Goal: Check status

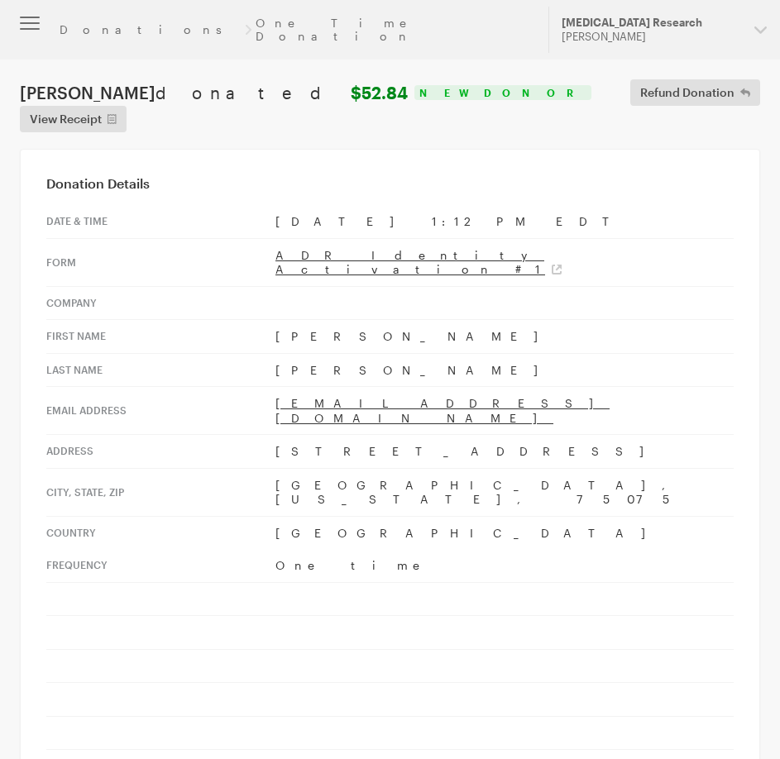
click at [88, 12] on header "Donations One Time Donation Updates Support Alzheimer's Disease Research Hazel …" at bounding box center [390, 30] width 780 height 60
click at [92, 23] on link "Donations" at bounding box center [150, 29] width 180 height 13
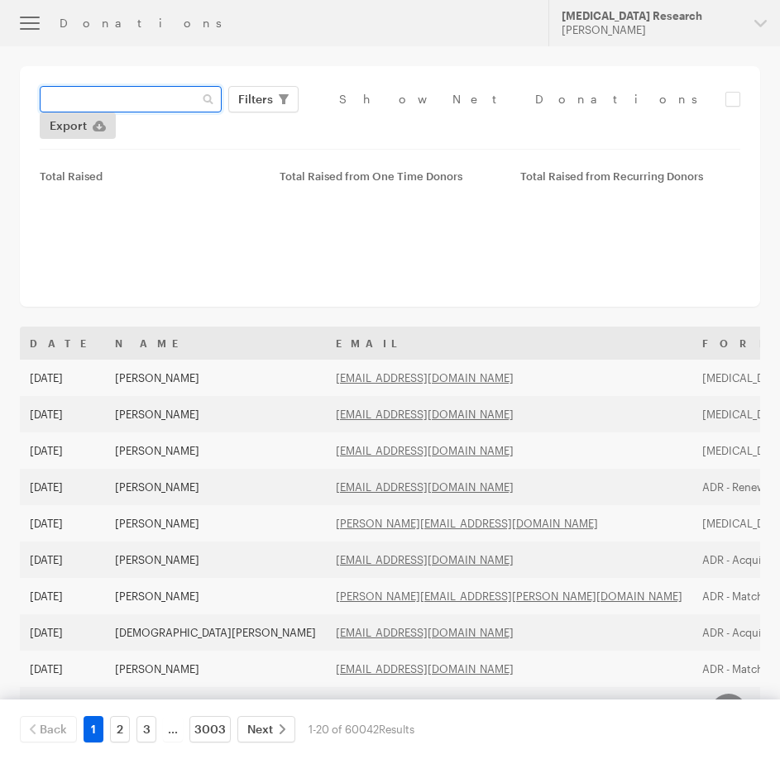
click at [189, 112] on input "text" at bounding box center [131, 99] width 182 height 26
paste input "[EMAIL_ADDRESS][DOMAIN_NAME]"
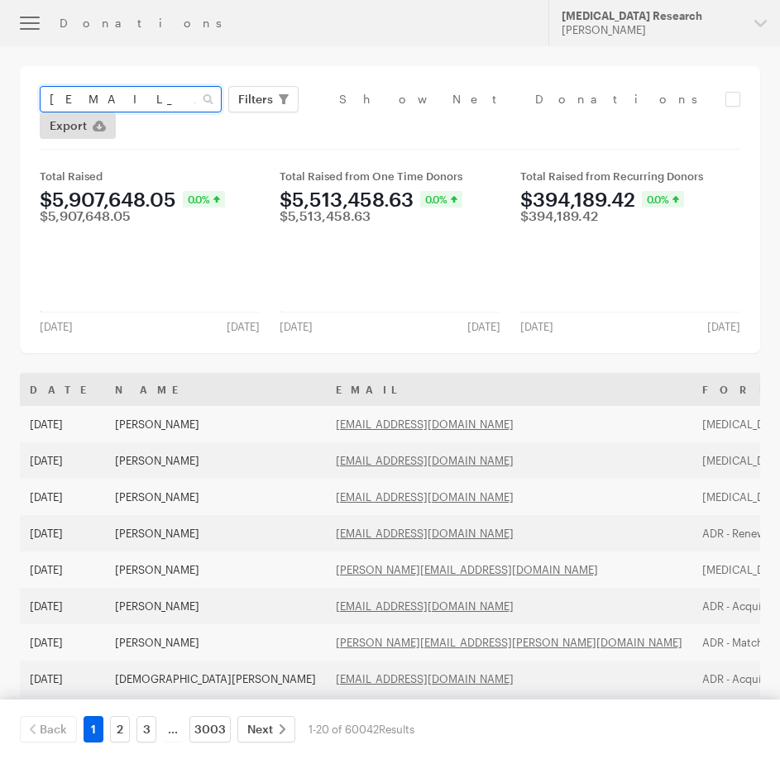
type input "[EMAIL_ADDRESS][DOMAIN_NAME]"
click at [380, 121] on button "Apply" at bounding box center [406, 134] width 53 height 26
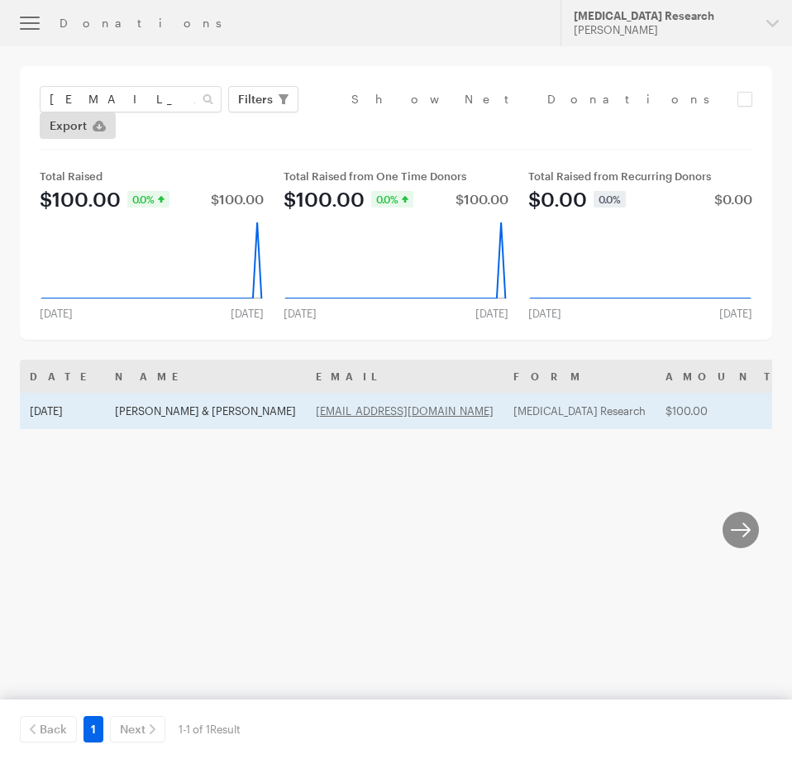
click at [68, 393] on td "[DATE]" at bounding box center [62, 411] width 85 height 36
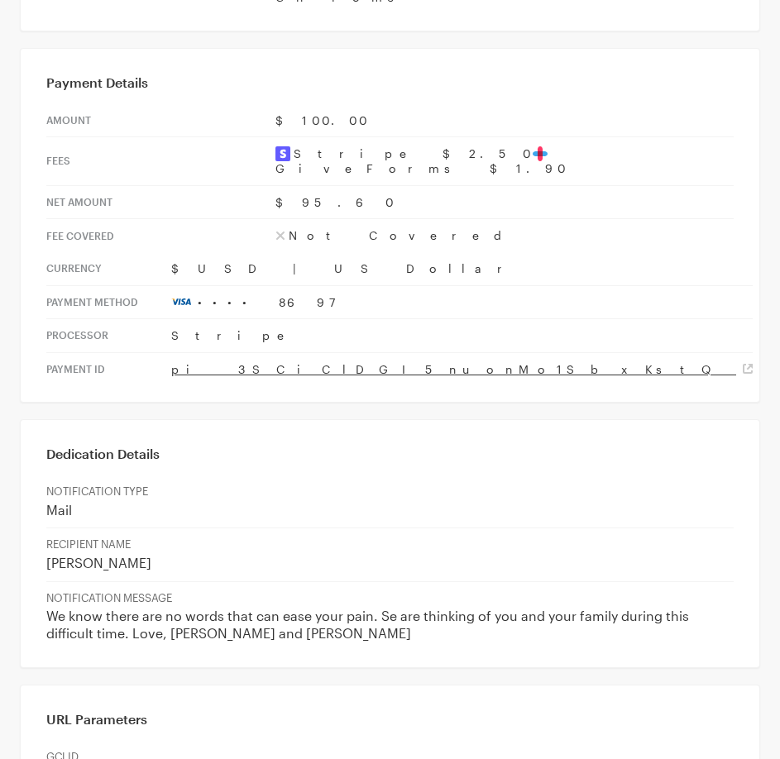
scroll to position [910, 0]
